Goal: Transaction & Acquisition: Purchase product/service

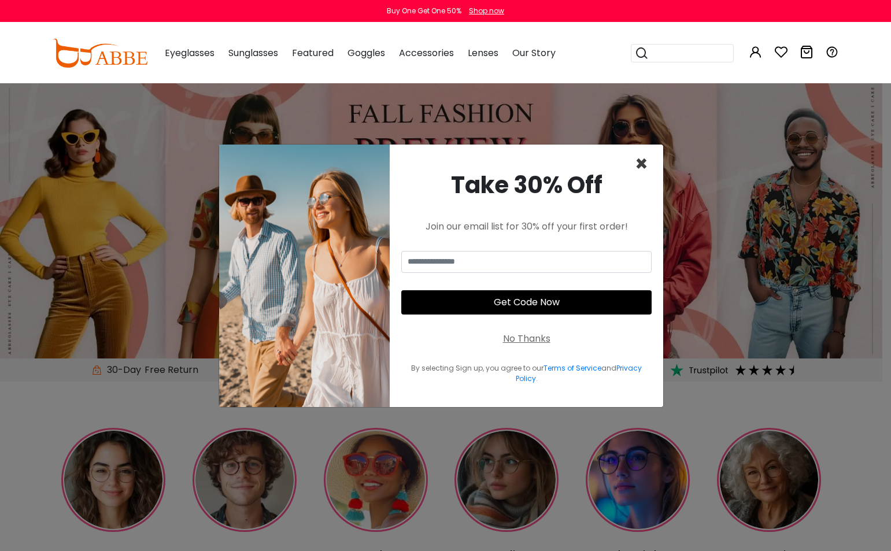
click at [637, 165] on span "×" at bounding box center [641, 163] width 13 height 29
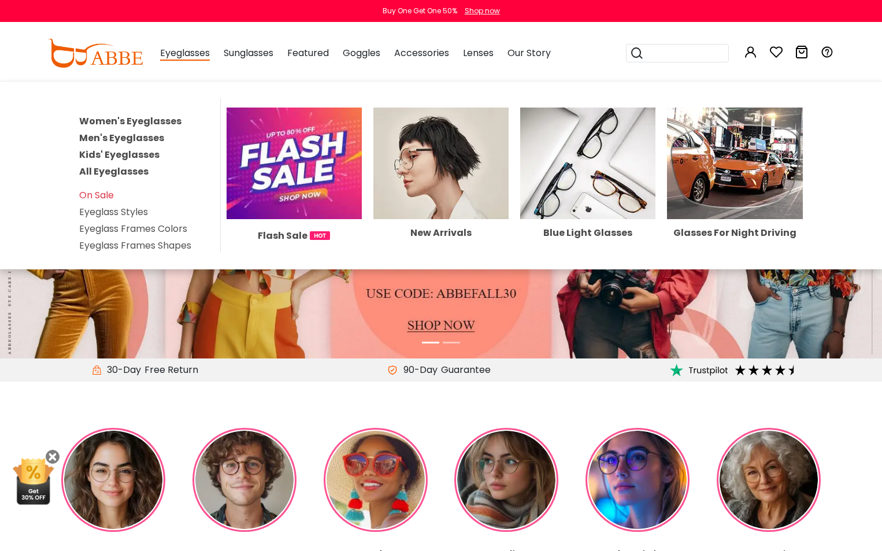
click at [113, 217] on link "Eyeglass Styles" at bounding box center [113, 211] width 69 height 13
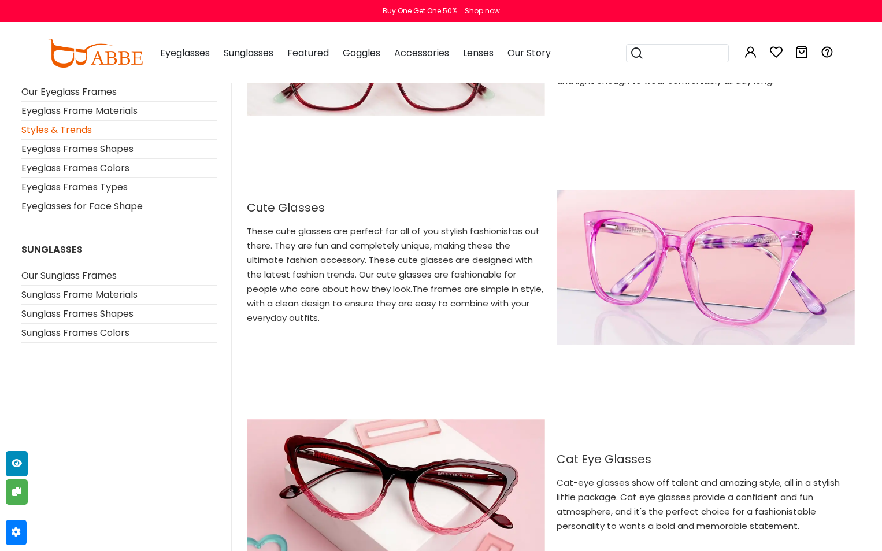
scroll to position [2391, 0]
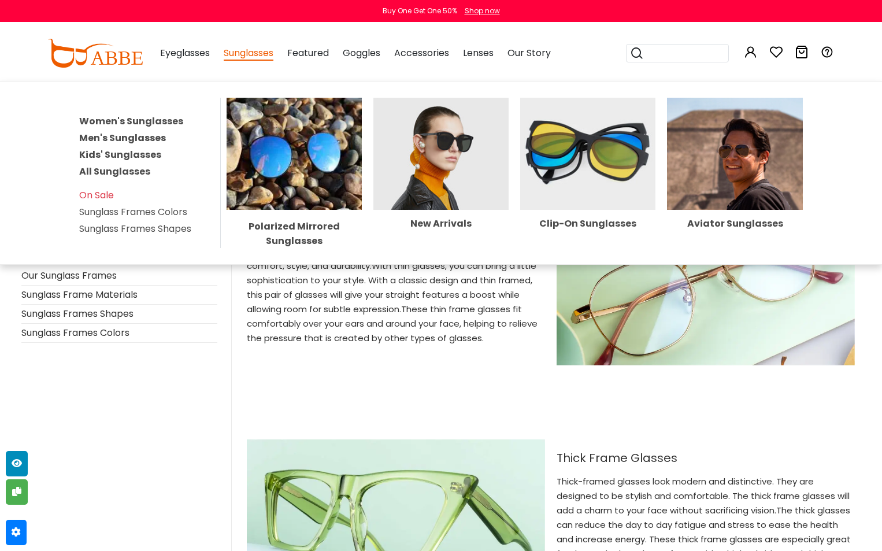
click at [283, 156] on img at bounding box center [294, 154] width 135 height 112
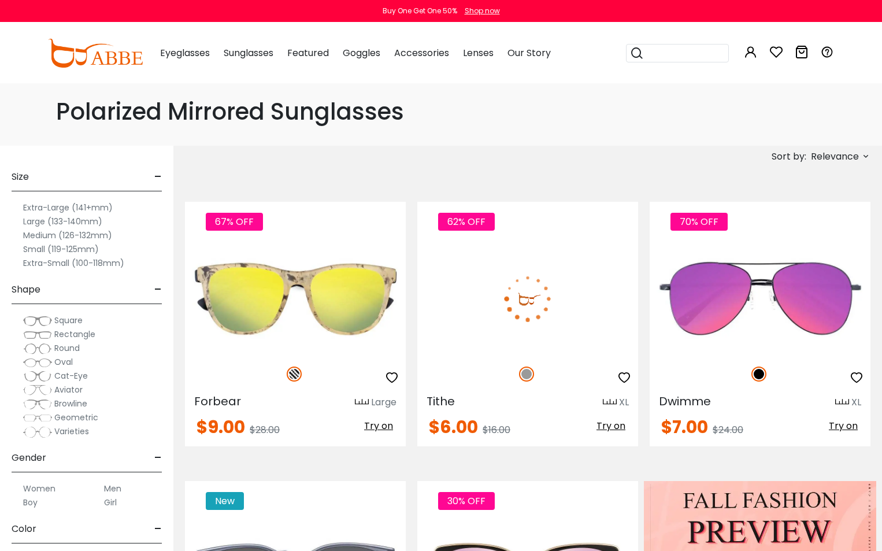
click at [494, 335] on img at bounding box center [527, 298] width 221 height 110
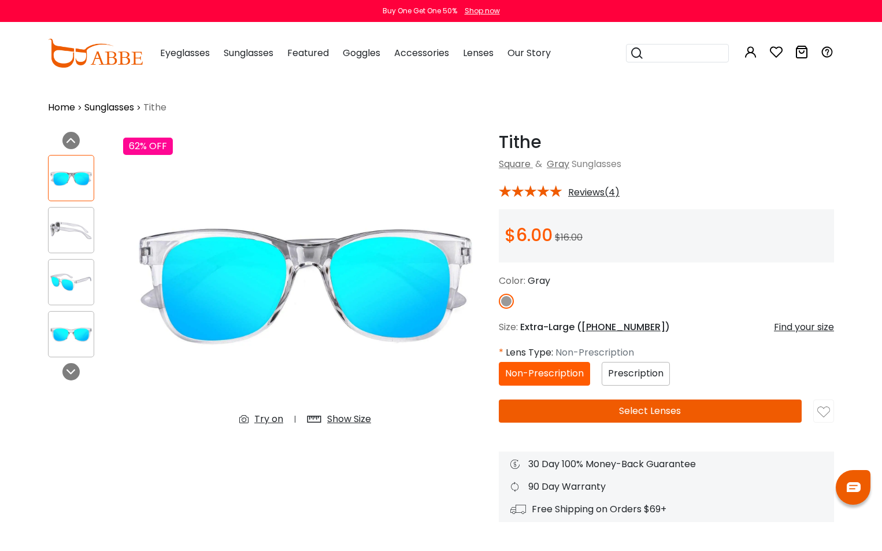
click at [648, 413] on button "Select Lenses" at bounding box center [650, 411] width 303 height 23
